Goal: Ask a question: Seek information or help from site administrators or community

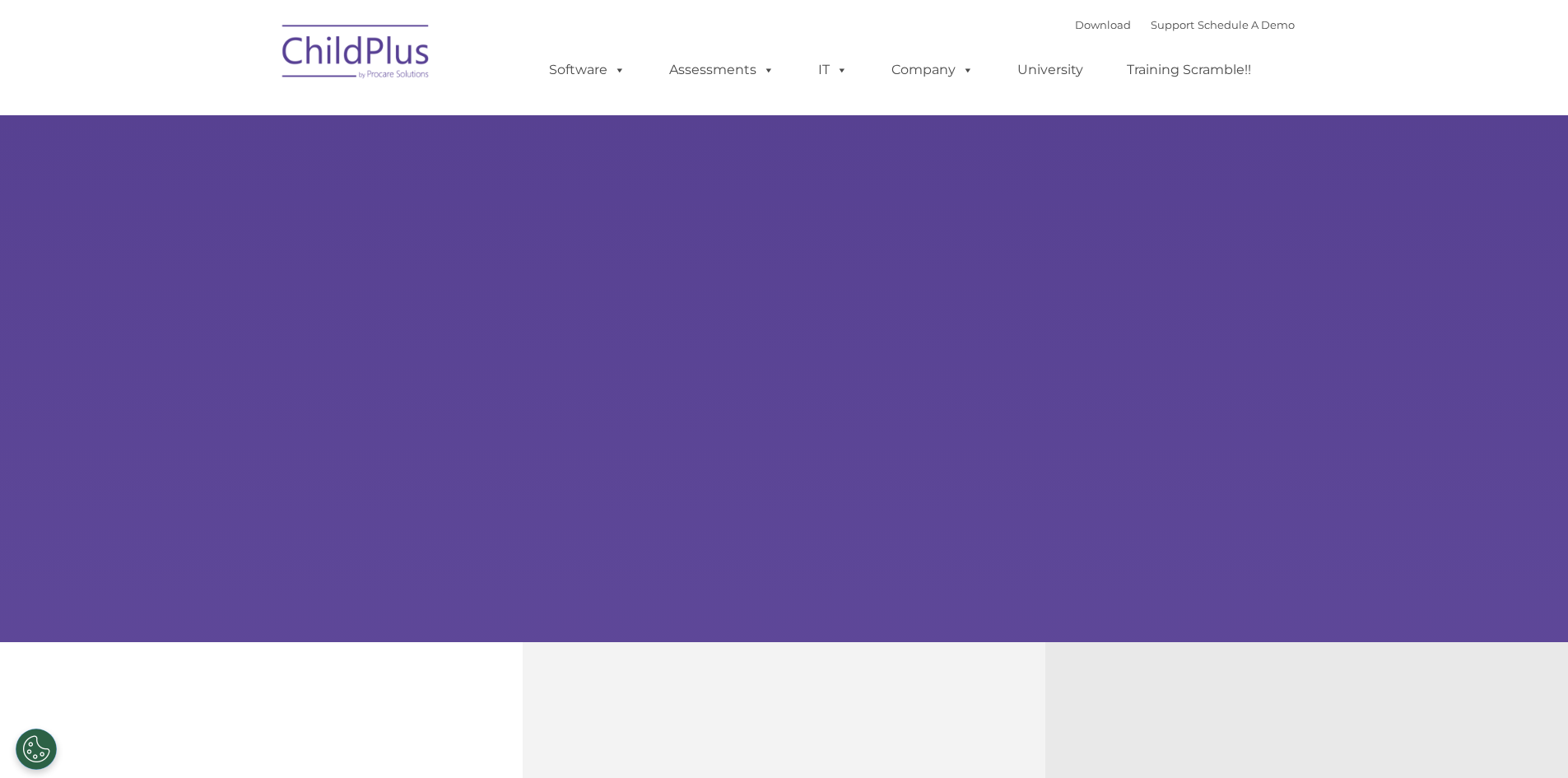
type input ""
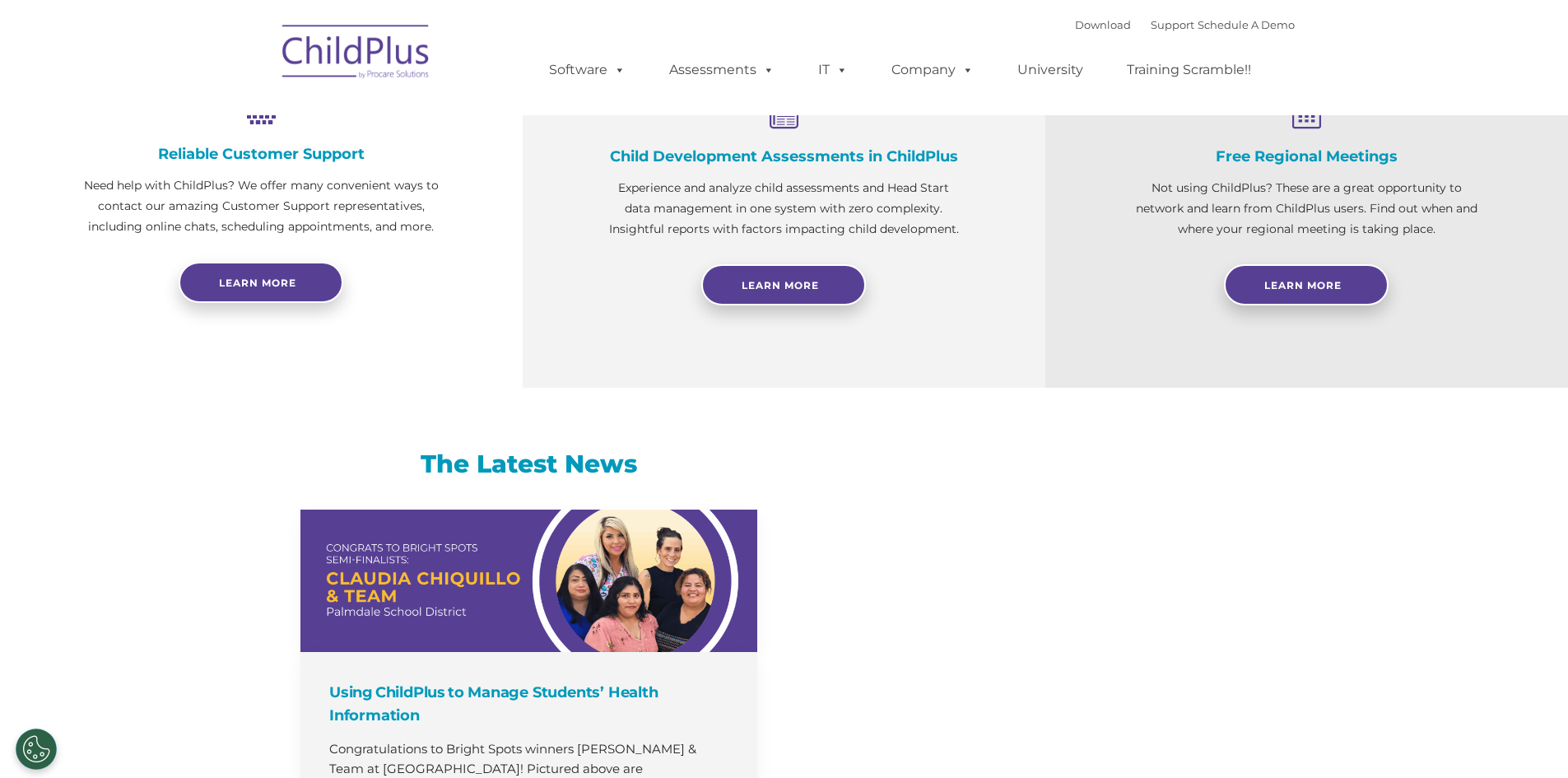
scroll to position [968, 0]
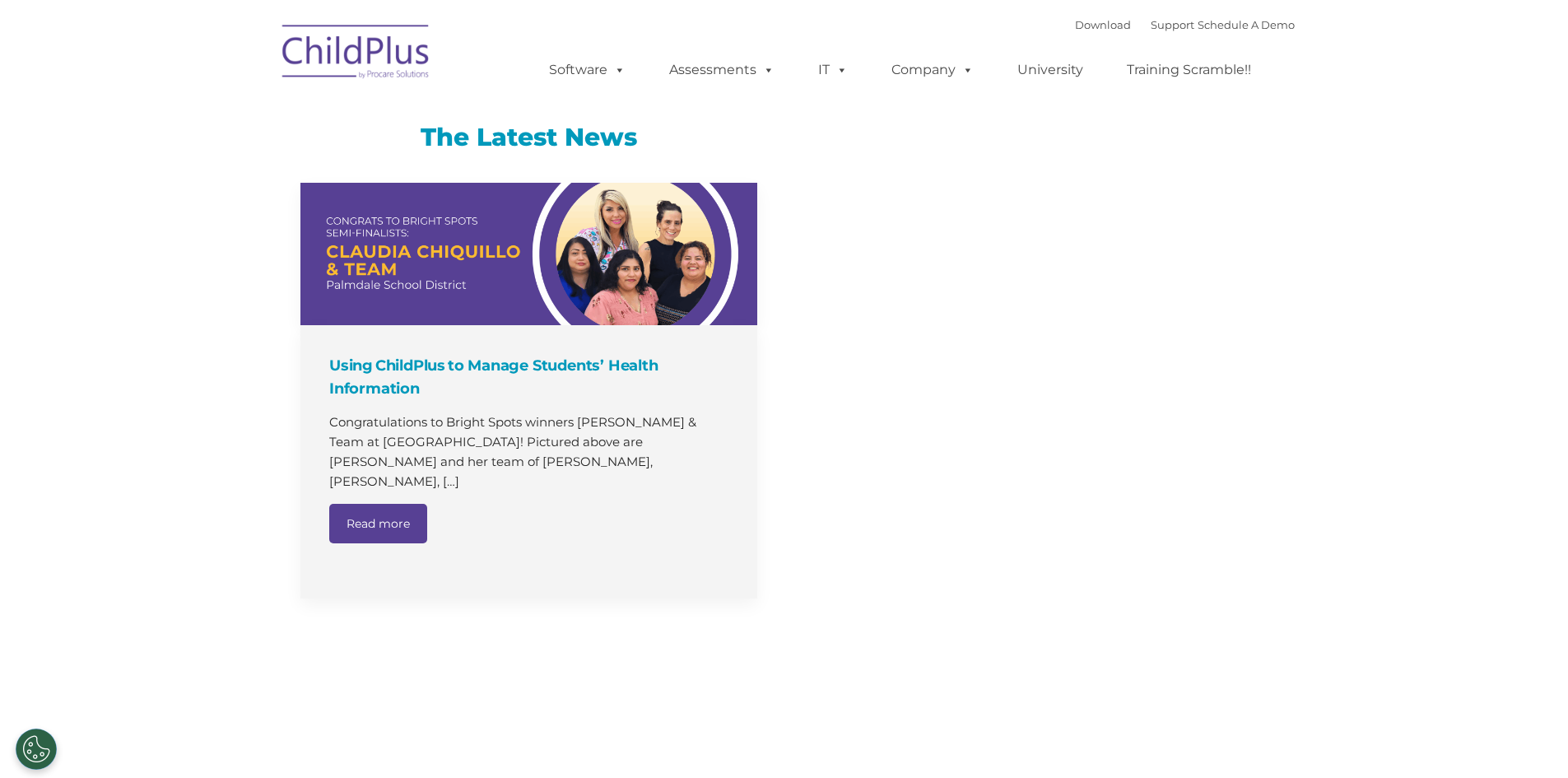
select select "MEDIUM"
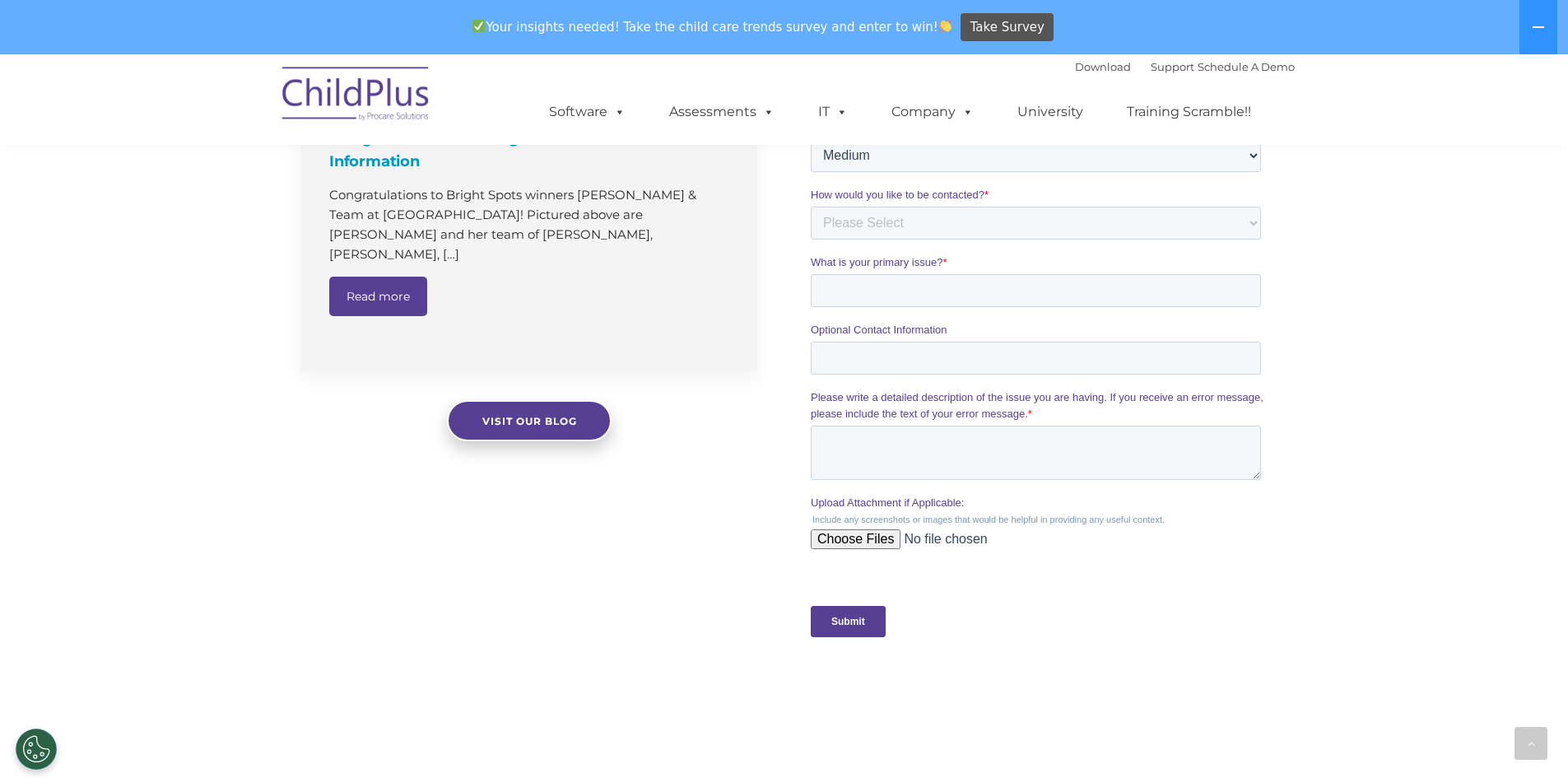
scroll to position [1251, 0]
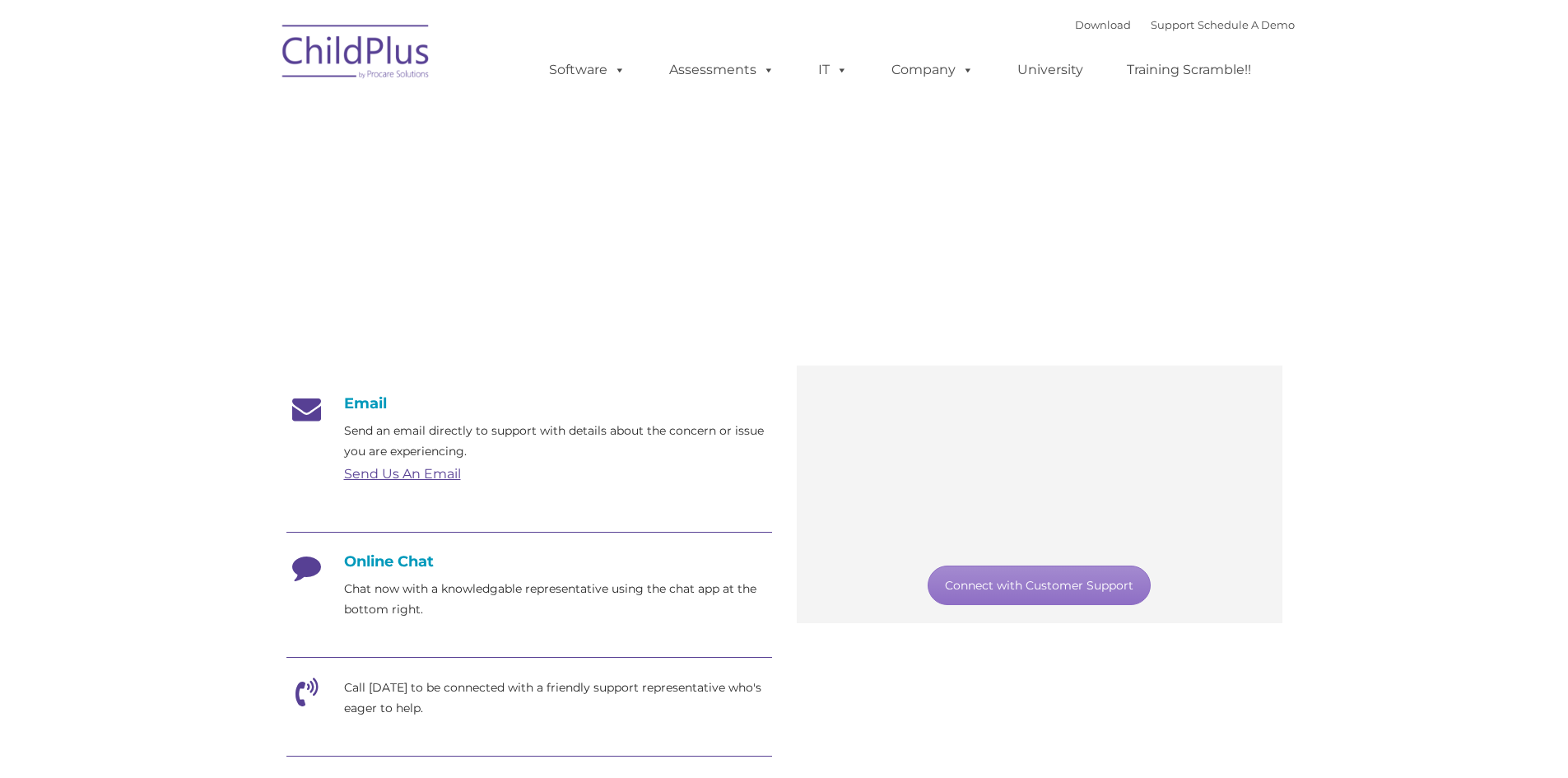
type input ""
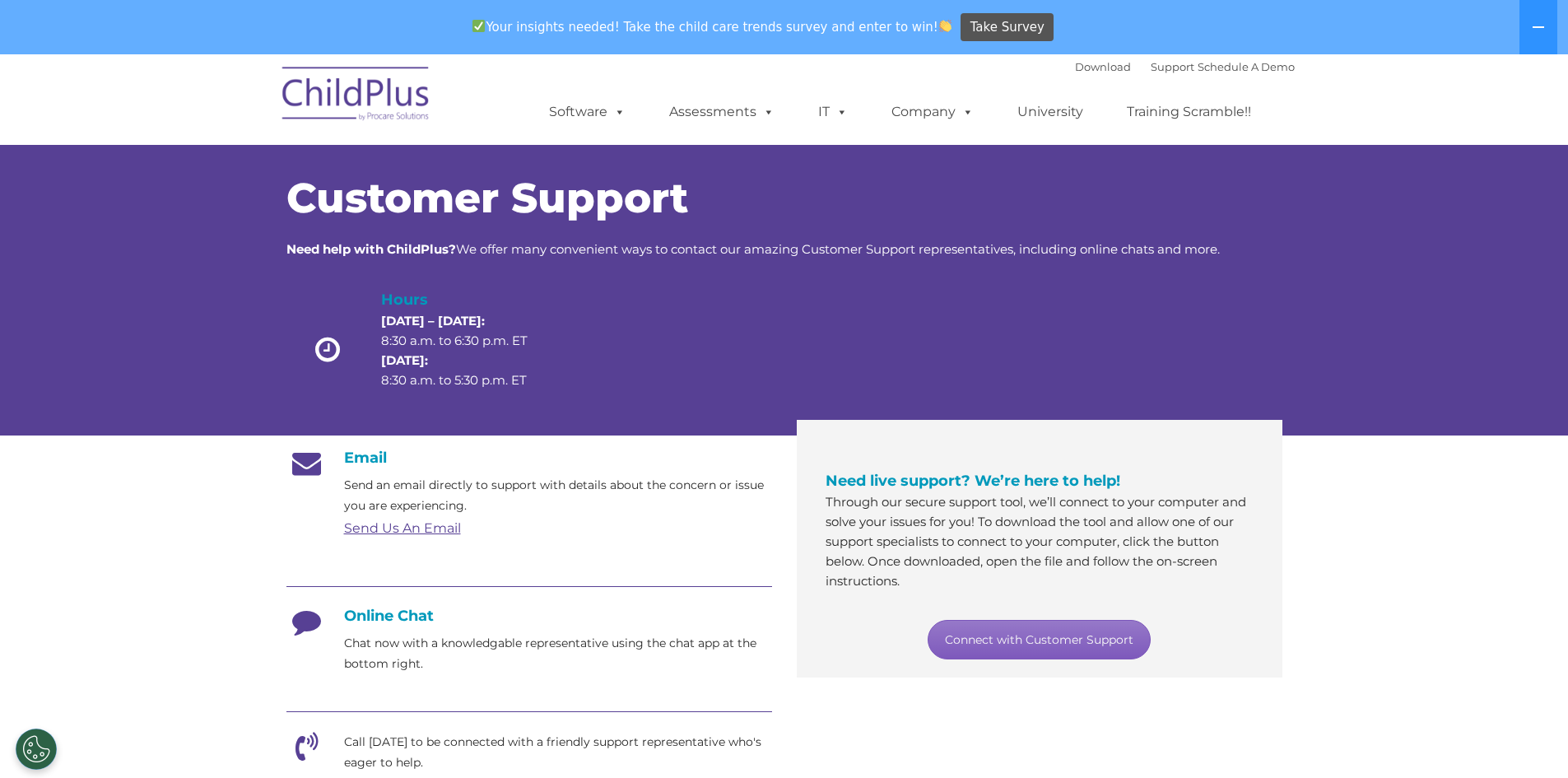
click at [1040, 627] on link "Connect with Customer Support" at bounding box center [1039, 639] width 223 height 39
click at [1044, 641] on link "Connect with Customer Support" at bounding box center [1039, 639] width 223 height 39
drag, startPoint x: 419, startPoint y: 586, endPoint x: 403, endPoint y: 604, distance: 24.1
click at [419, 585] on div at bounding box center [528, 588] width 486 height 37
click at [374, 628] on div "Online Chat Chat now with a knowledgable representative using the chat app at t…" at bounding box center [528, 640] width 486 height 67
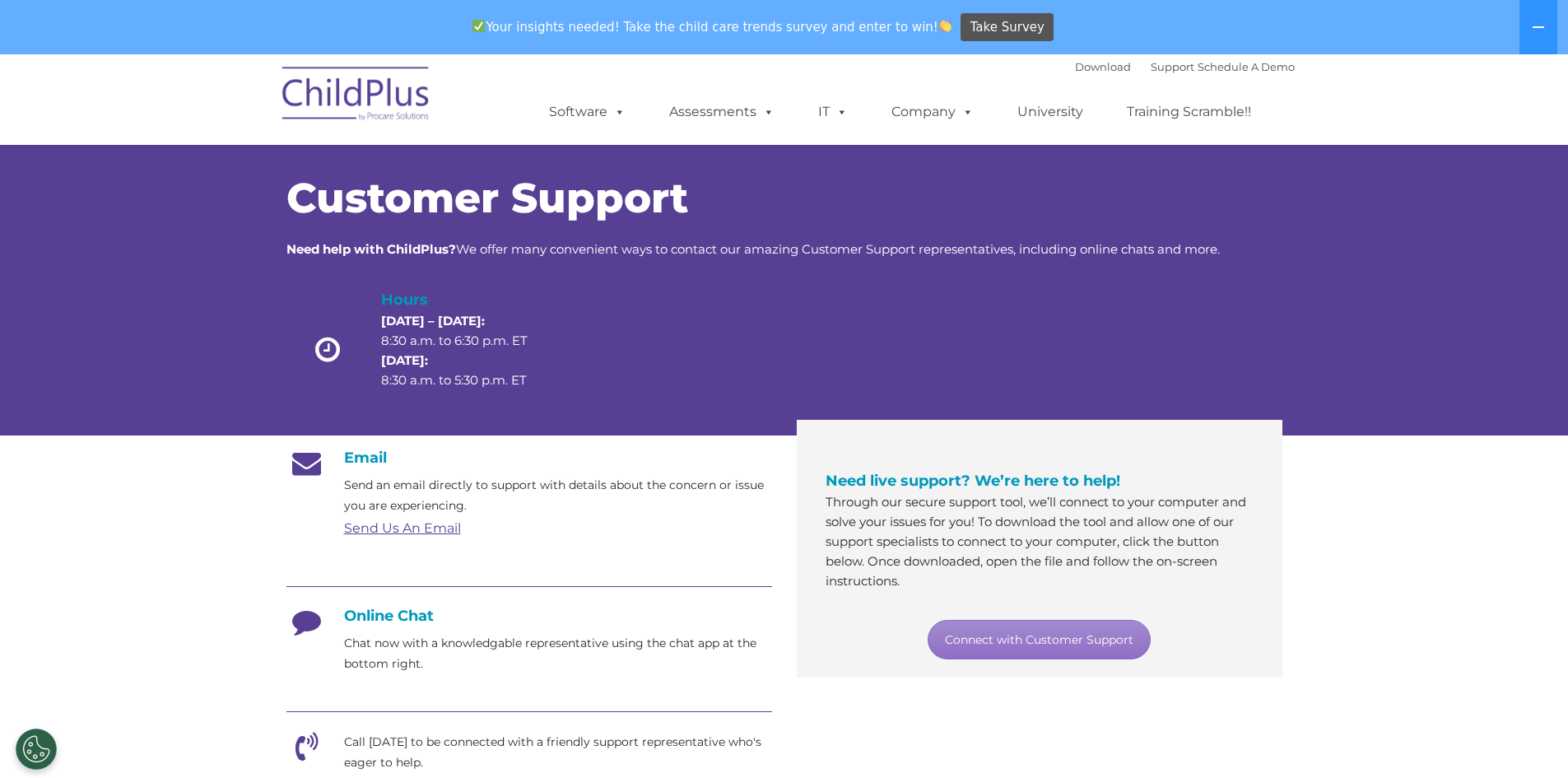
click at [368, 613] on h4 "Online Chat" at bounding box center [528, 615] width 486 height 18
drag, startPoint x: 295, startPoint y: 618, endPoint x: 325, endPoint y: 631, distance: 32.7
click at [297, 618] on icon at bounding box center [306, 627] width 41 height 41
click at [383, 643] on p "Chat now with a knowledgable representative using the chat app at the bottom ri…" at bounding box center [557, 654] width 428 height 41
click at [1041, 636] on link "Connect with Customer Support" at bounding box center [1039, 639] width 223 height 39
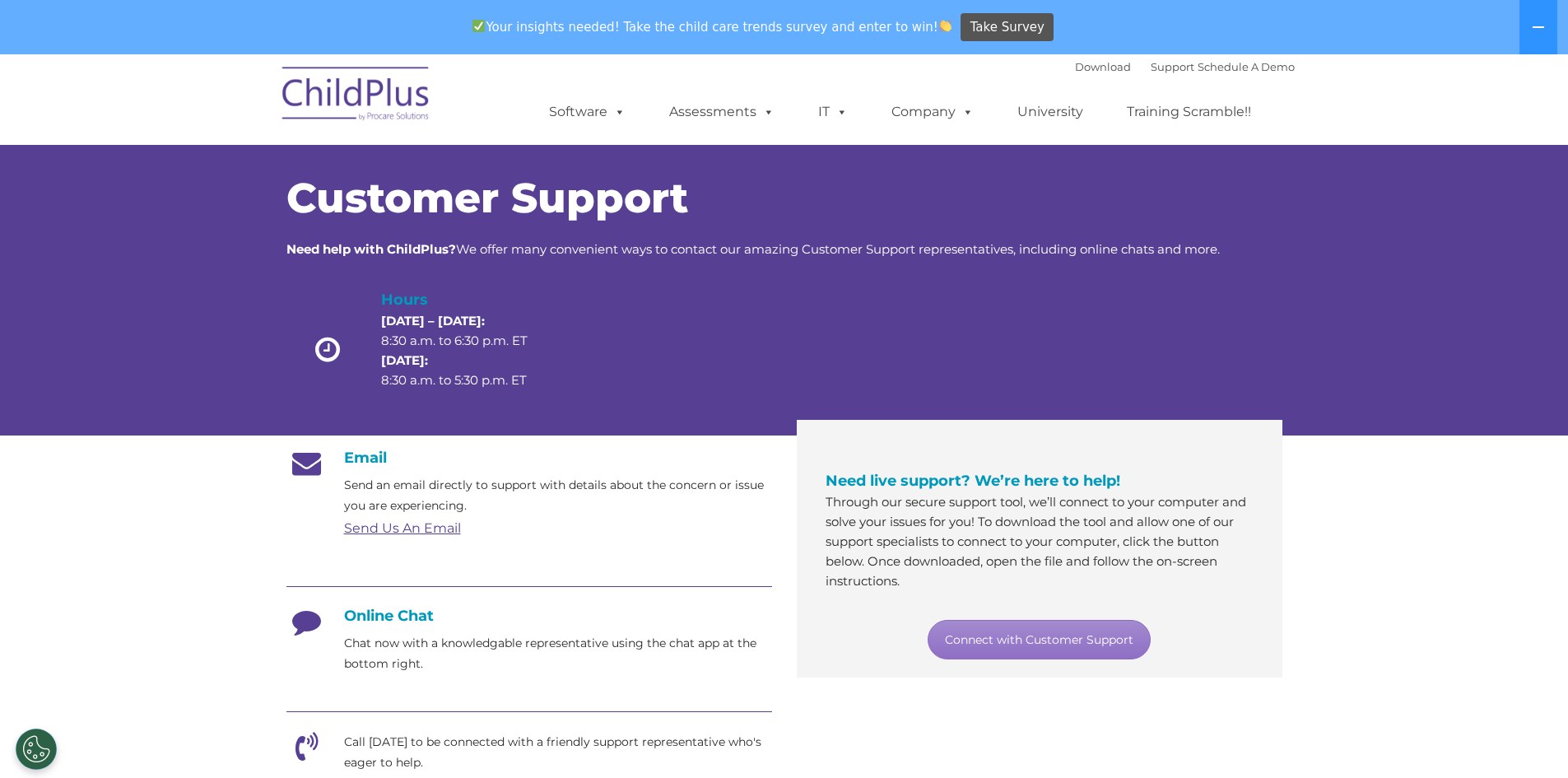
click at [1024, 211] on h1 "Customer Support" at bounding box center [784, 198] width 996 height 41
click at [1531, 26] on button at bounding box center [1538, 27] width 38 height 54
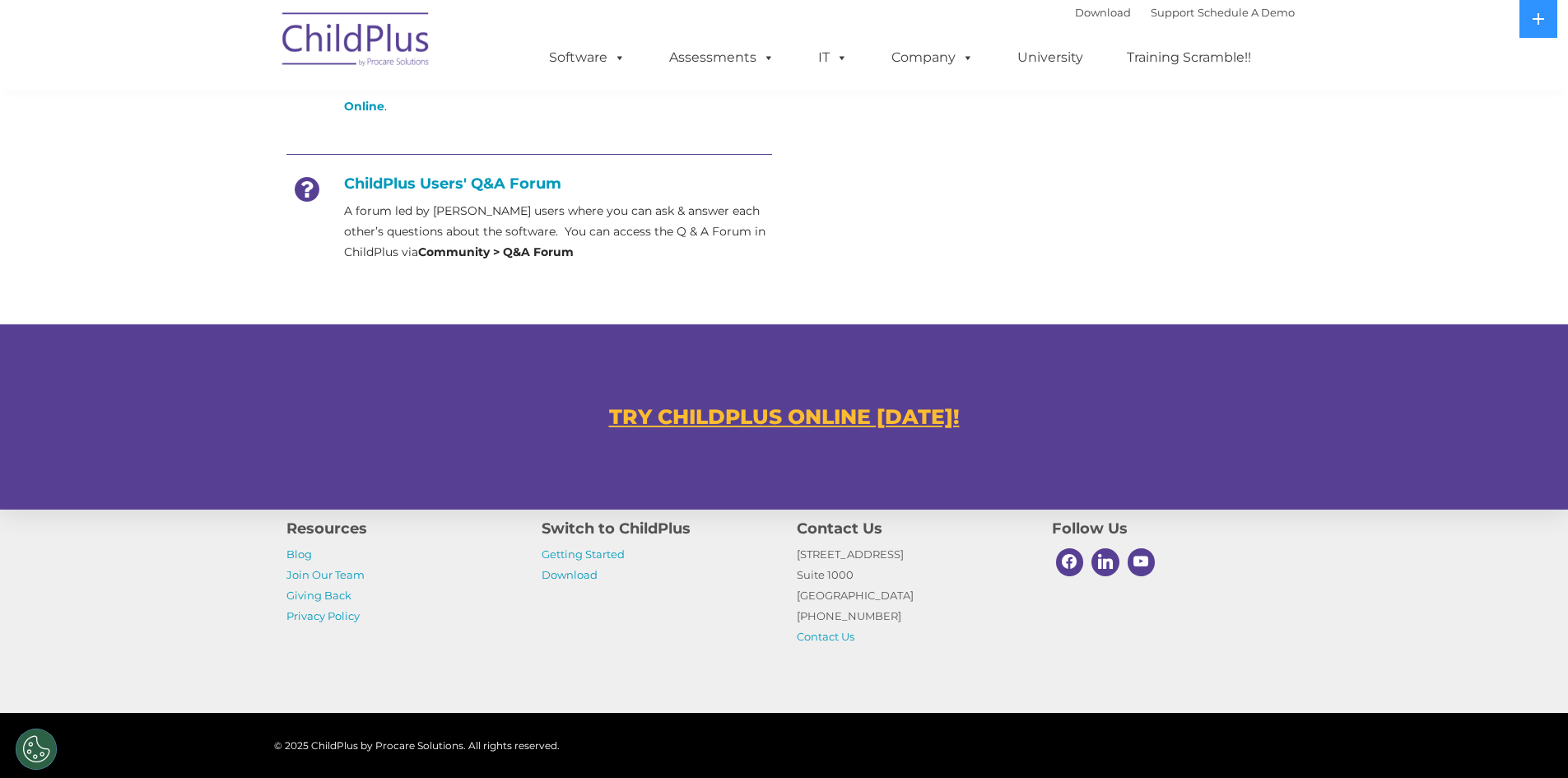
scroll to position [843, 0]
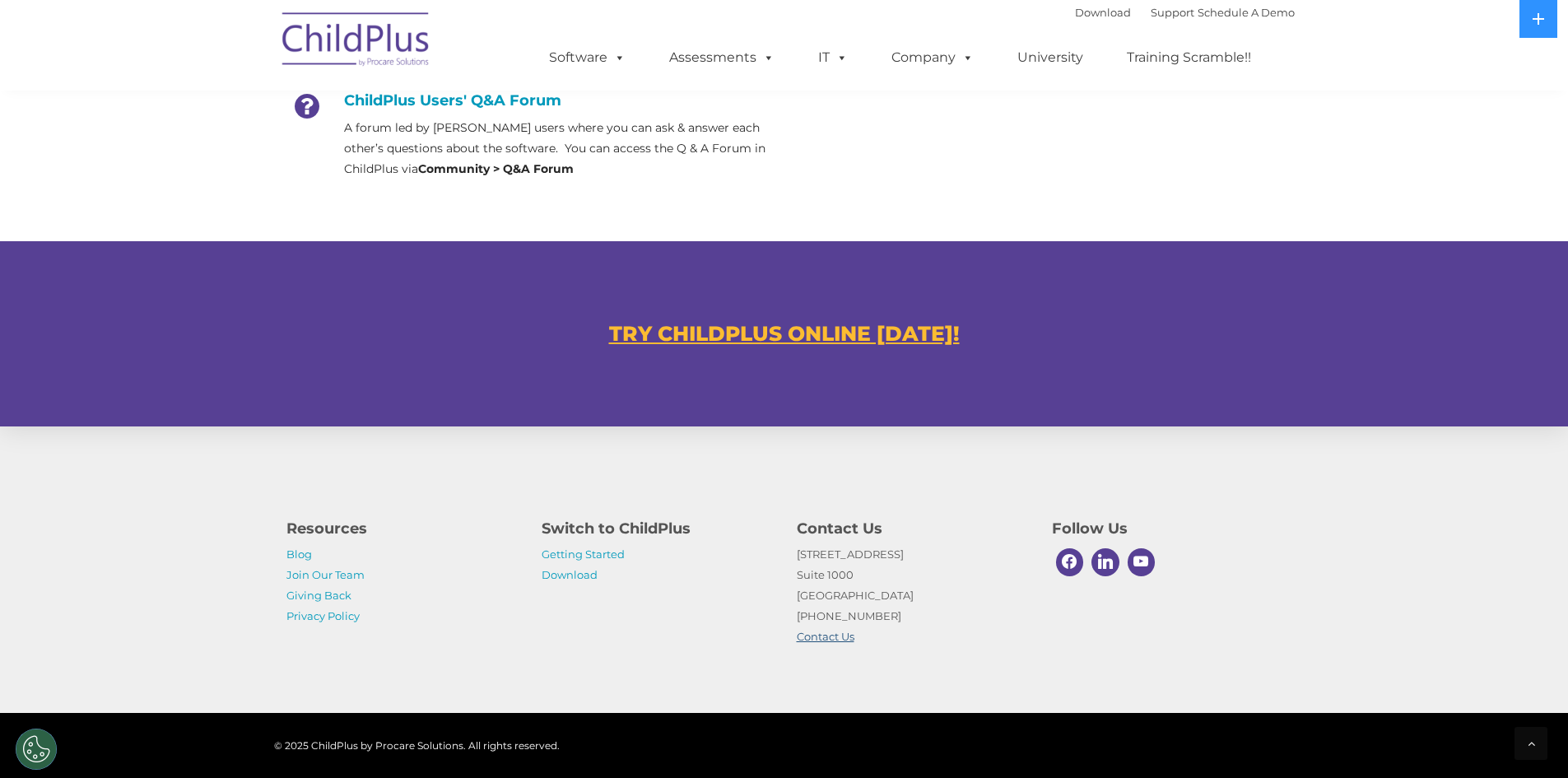
click at [843, 634] on link "Contact Us" at bounding box center [826, 636] width 58 height 13
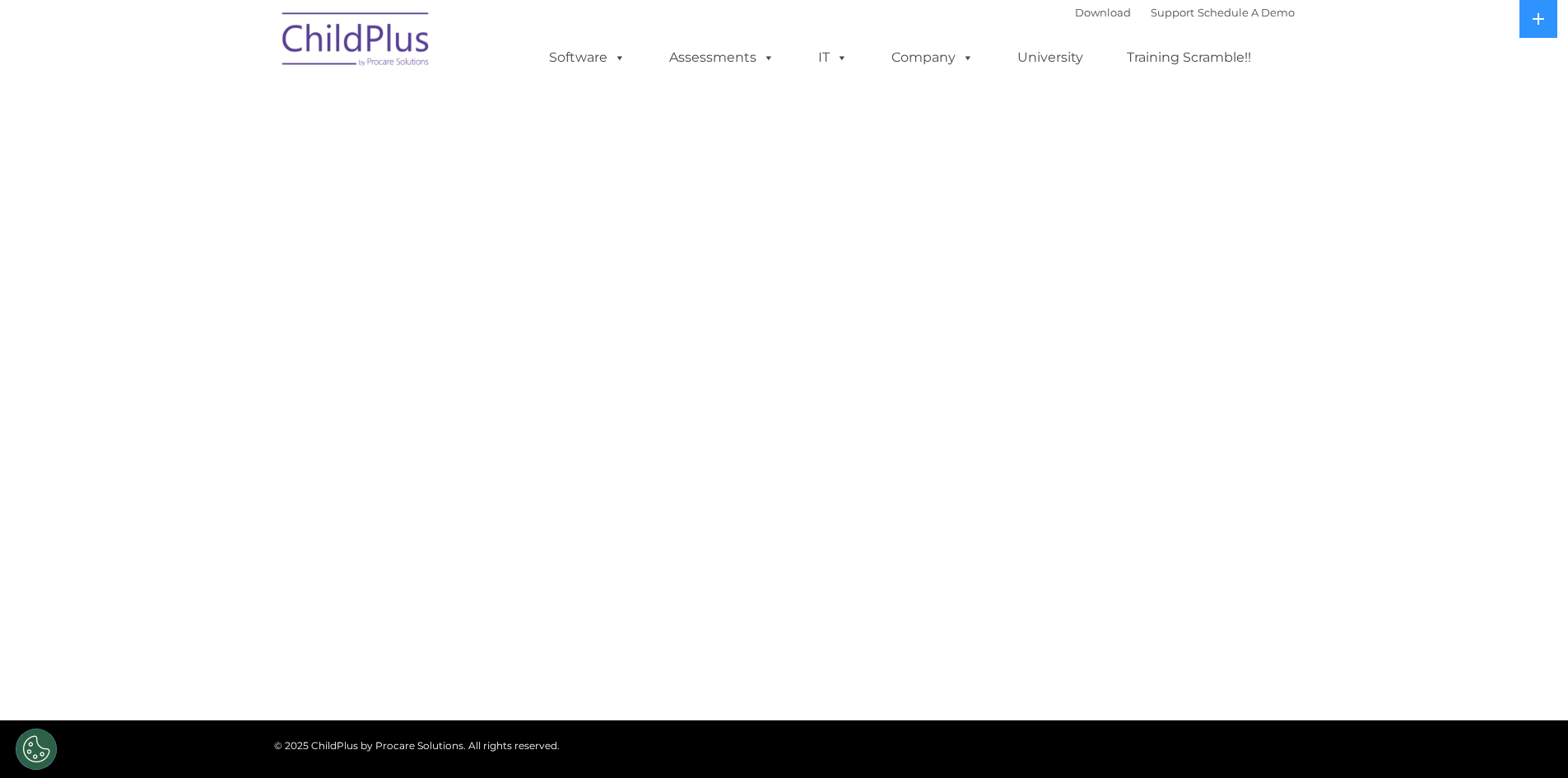
select select "MEDIUM"
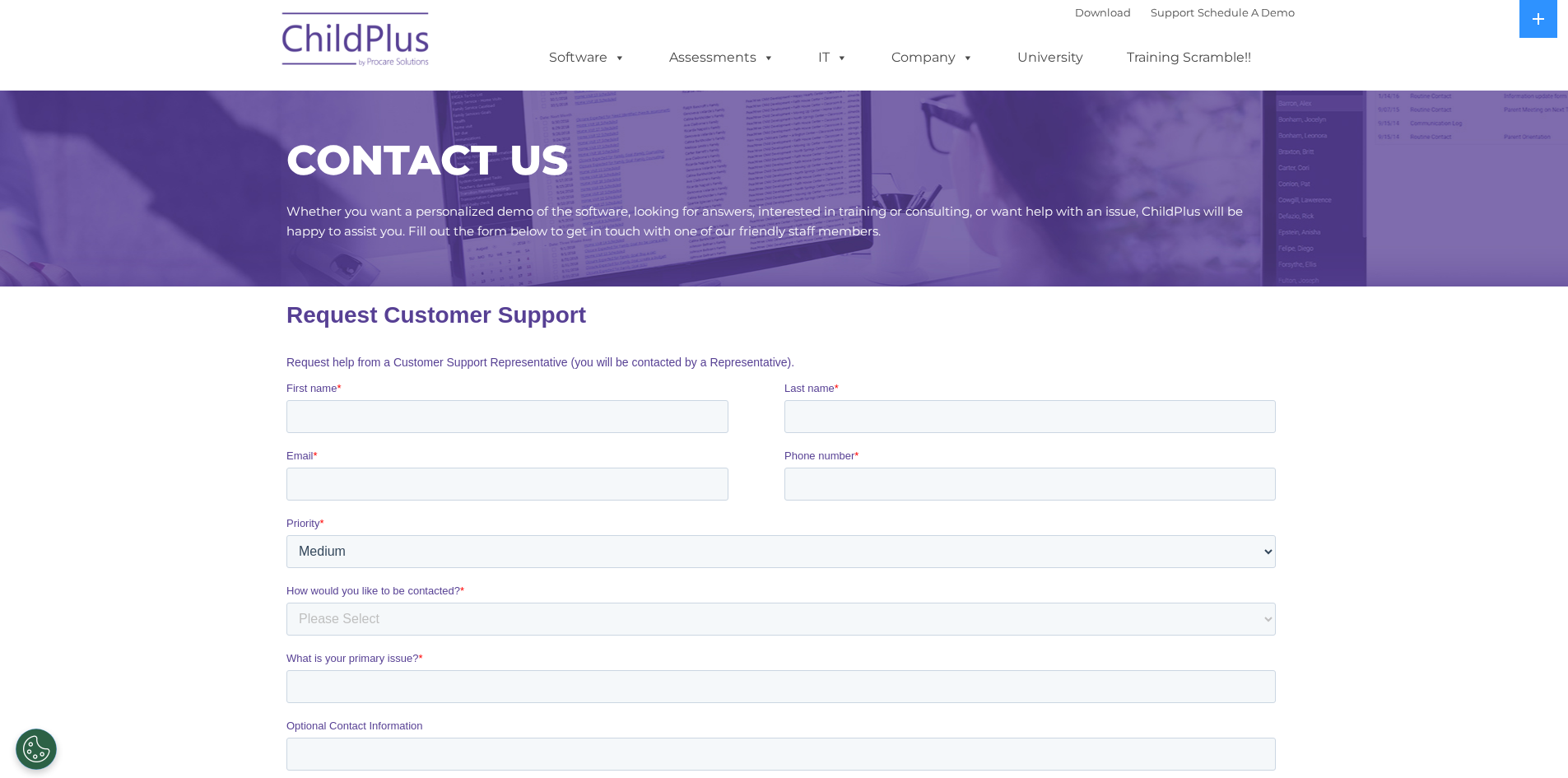
click at [934, 184] on div "CONTACT US Whether you want a personalized demo of the software, looking for an…" at bounding box center [784, 191] width 996 height 102
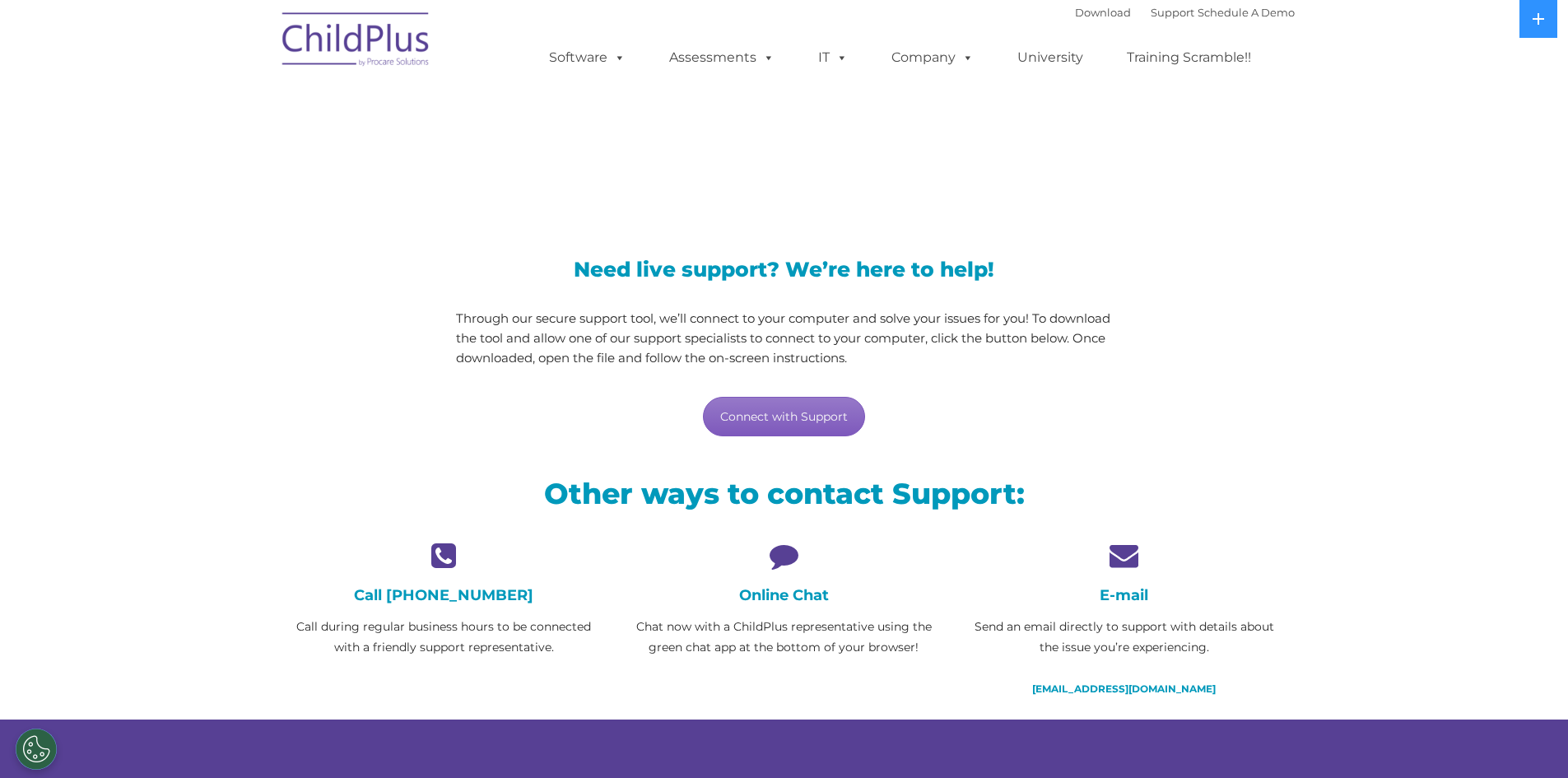
click at [755, 416] on link "Connect with Support" at bounding box center [784, 417] width 162 height 39
click at [765, 591] on h4 "Online Chat" at bounding box center [784, 595] width 315 height 18
click at [790, 400] on link "Connect with Support" at bounding box center [784, 417] width 162 height 39
click at [791, 600] on h4 "Online Chat" at bounding box center [784, 595] width 315 height 18
click at [791, 542] on icon at bounding box center [784, 555] width 315 height 29
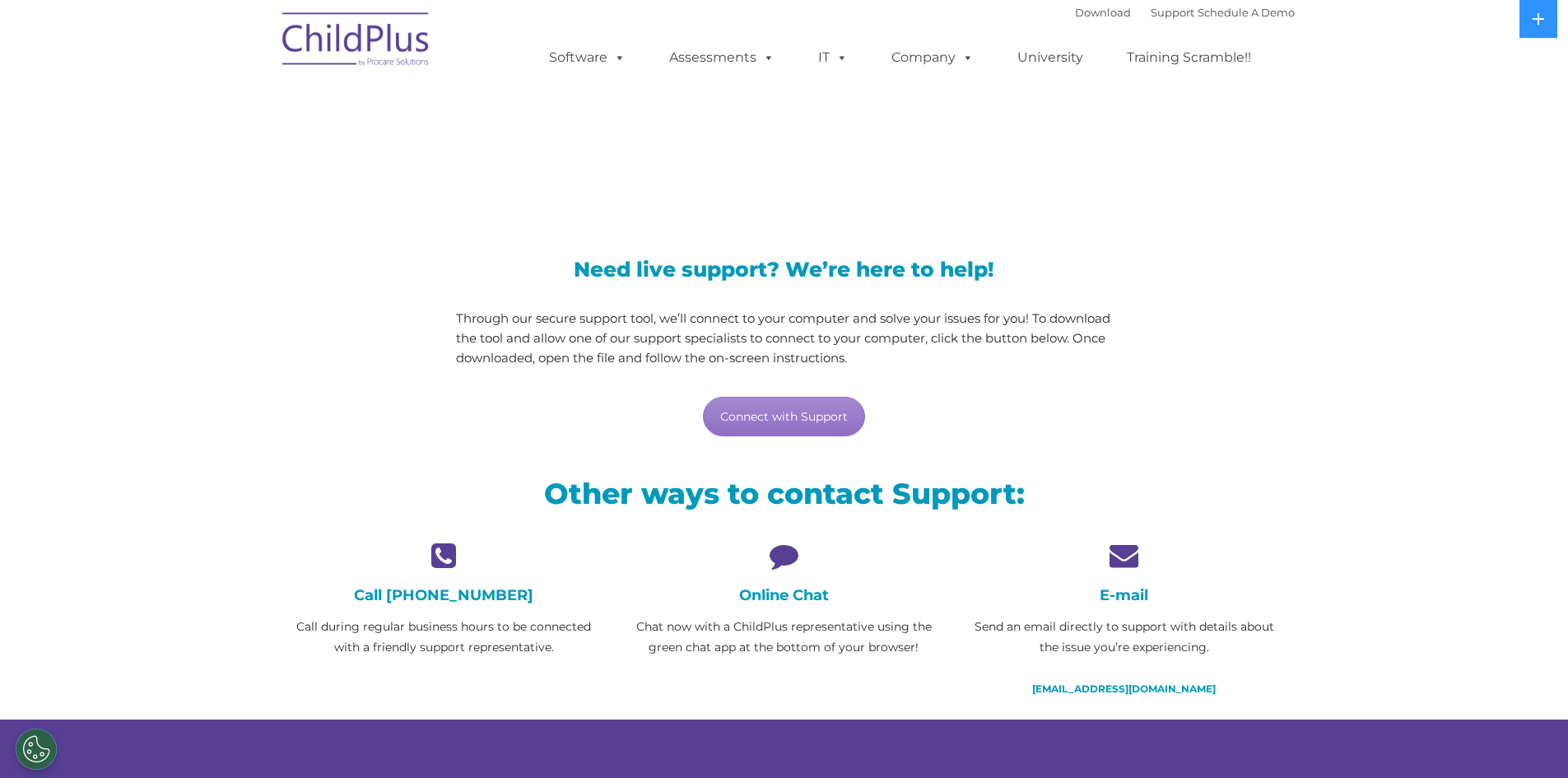
click at [810, 612] on div "Online Chat Chat now with a ChildPlus representative using the green chat app a…" at bounding box center [784, 599] width 315 height 117
click at [794, 639] on p "Chat now with a ChildPlus representative using the green chat app at the bottom…" at bounding box center [784, 637] width 315 height 41
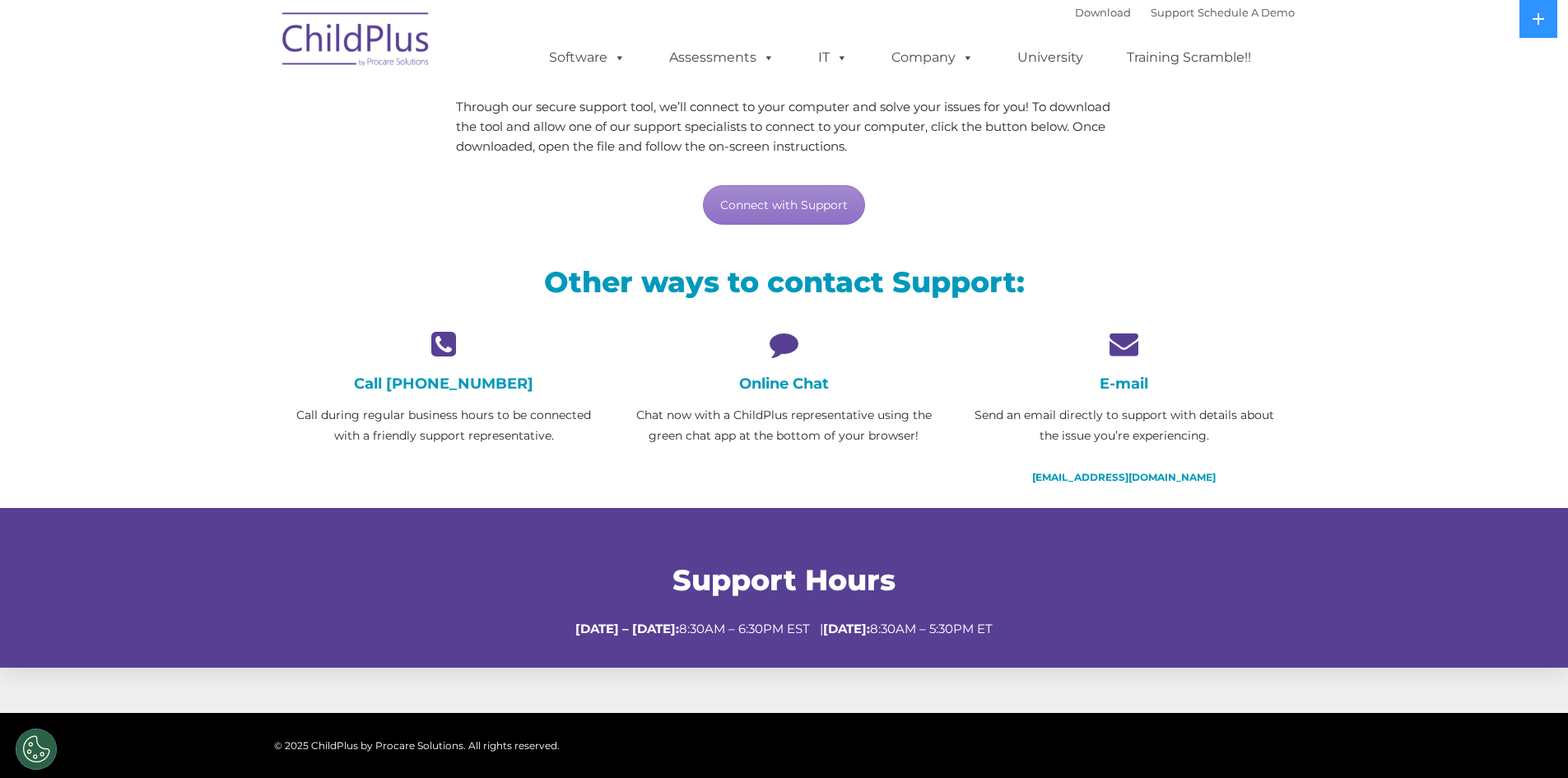
scroll to position [452, 0]
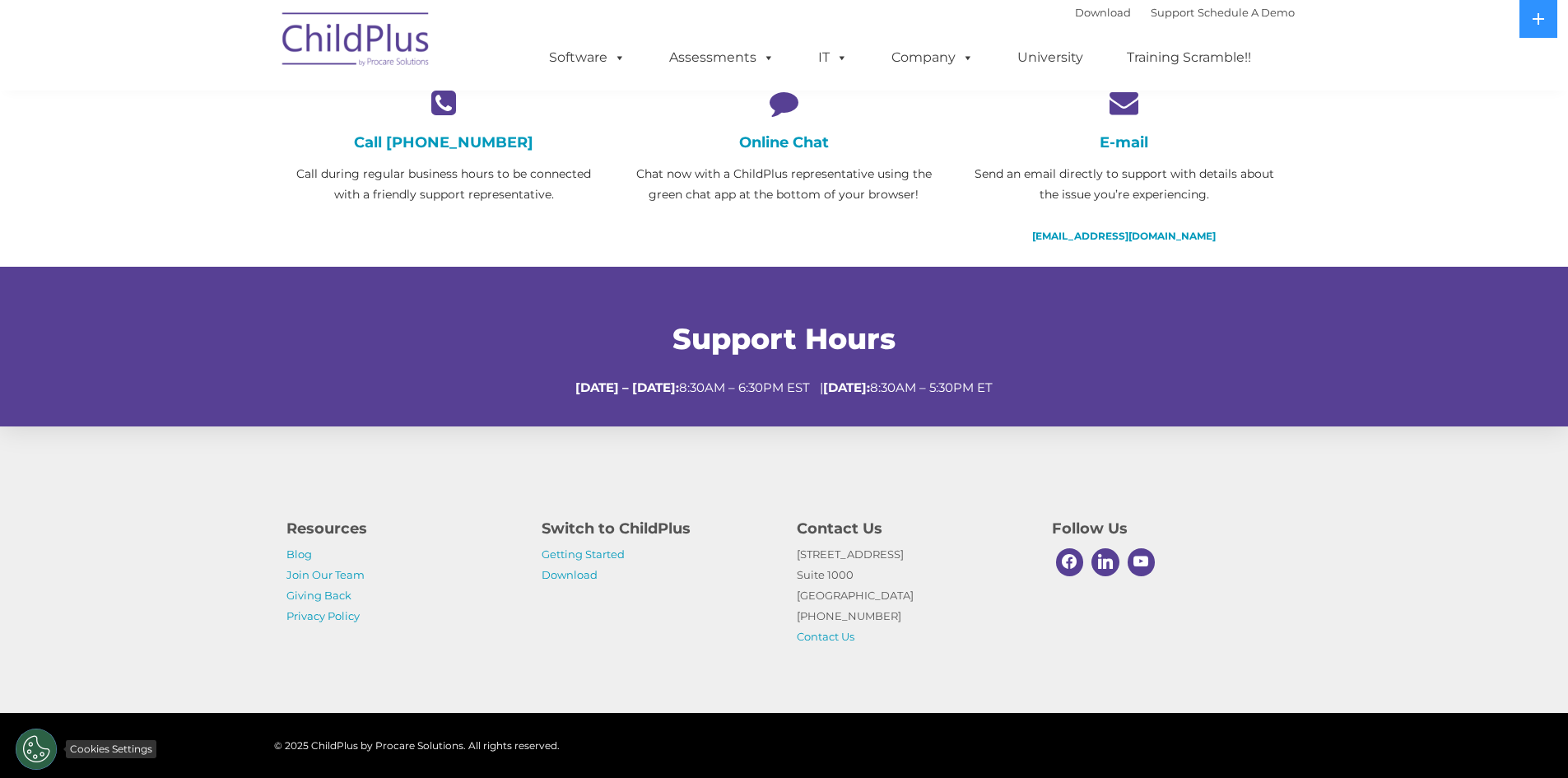
click at [41, 746] on button "Cookies Settings" at bounding box center [36, 749] width 41 height 41
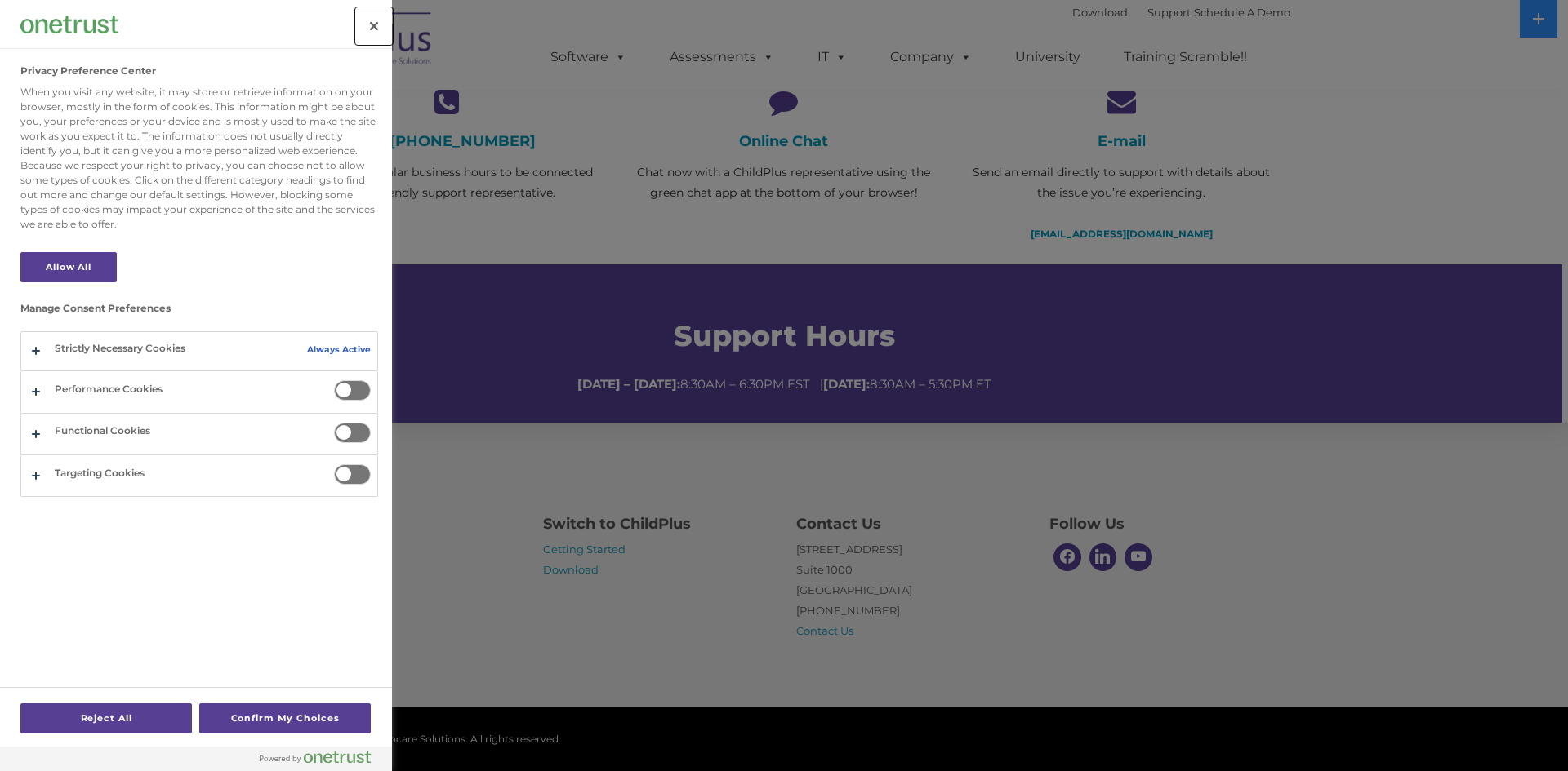
click at [382, 21] on button "Close" at bounding box center [373, 25] width 36 height 36
